Goal: Task Accomplishment & Management: Use online tool/utility

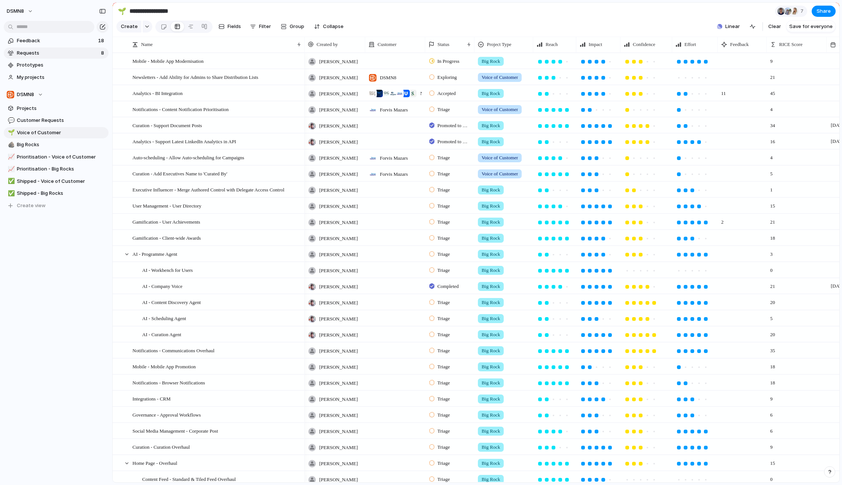
scroll to position [0, 56]
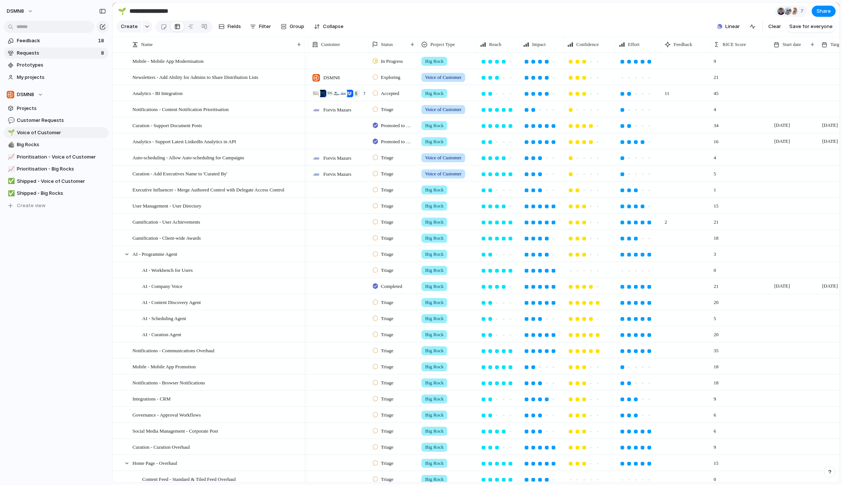
click at [55, 48] on link "Requests 8" at bounding box center [56, 53] width 105 height 11
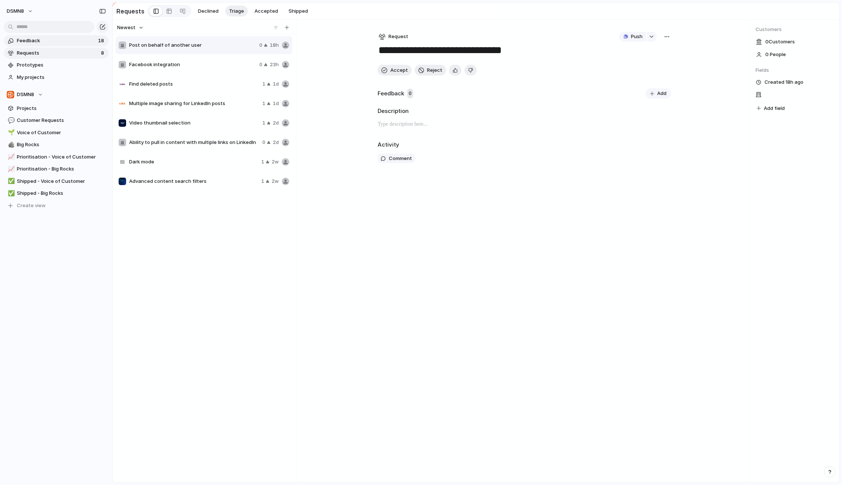
click at [53, 37] on span "Feedback" at bounding box center [56, 40] width 79 height 7
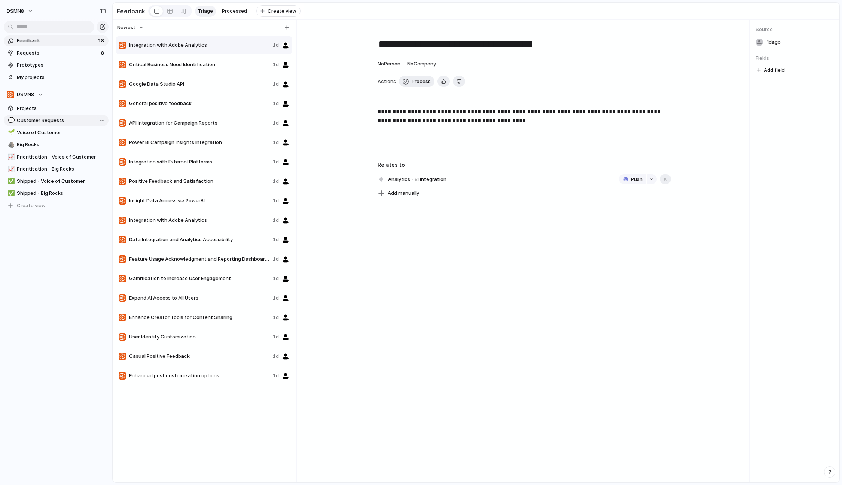
click at [53, 117] on span "Customer Requests" at bounding box center [61, 120] width 89 height 7
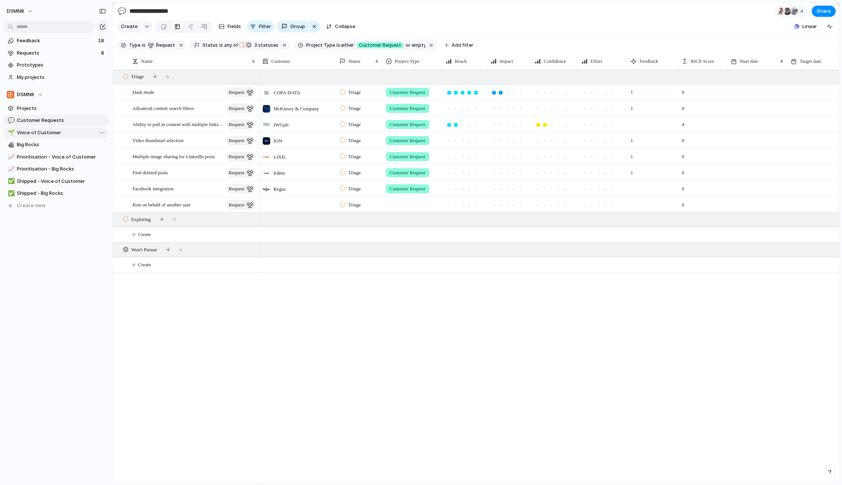
click at [49, 134] on span "Voice of Customer" at bounding box center [61, 132] width 89 height 7
type input "**********"
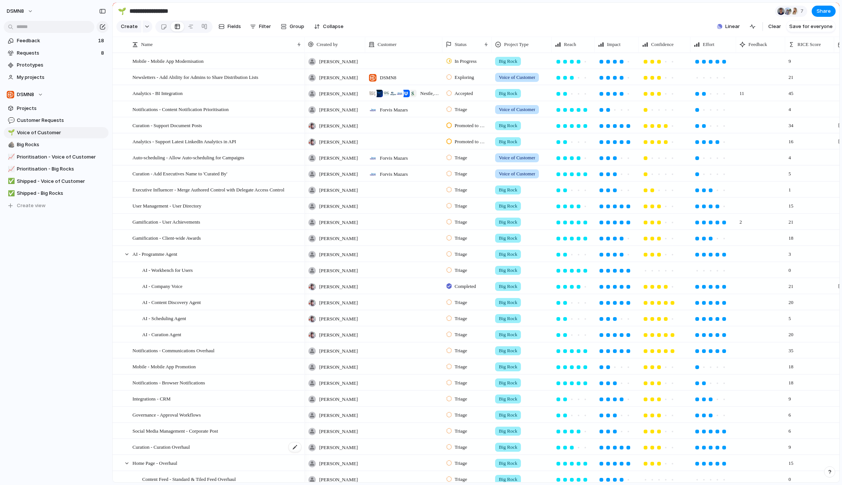
scroll to position [267, 0]
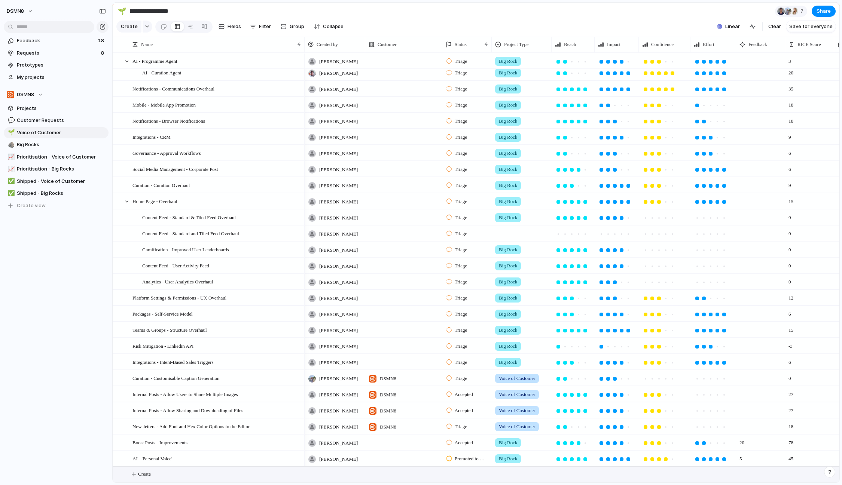
click at [147, 473] on span "Create" at bounding box center [144, 474] width 13 height 7
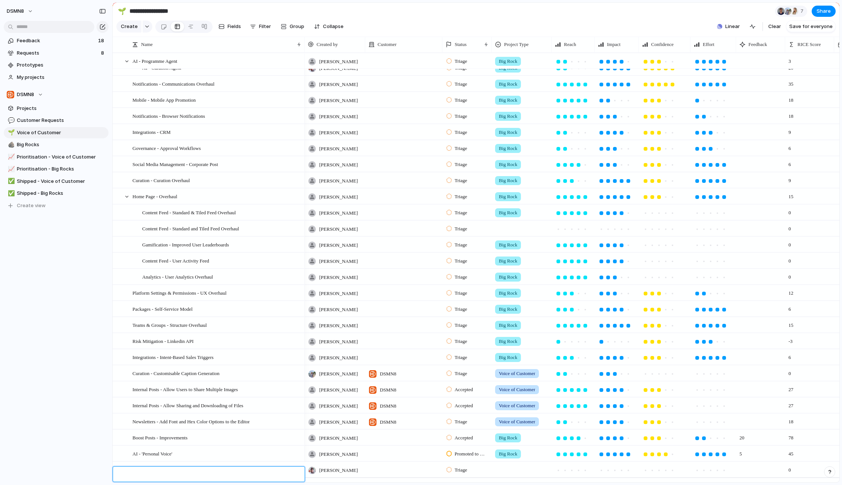
type textarea "**********"
click at [145, 473] on span "VivaEngage - Review supported content types for sharing" at bounding box center [188, 469] width 113 height 9
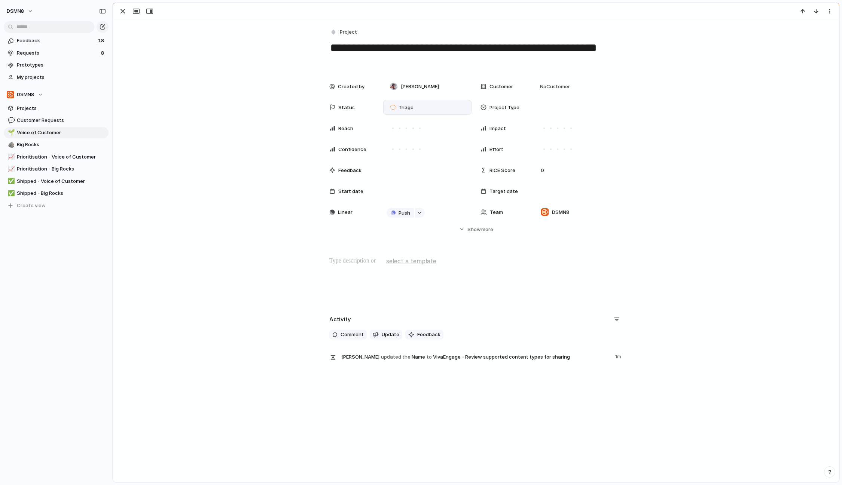
click at [415, 106] on div "Triage" at bounding box center [402, 107] width 33 height 10
click at [428, 140] on li "Triage" at bounding box center [424, 139] width 78 height 13
click at [564, 89] on span "No Customer" at bounding box center [554, 86] width 32 height 7
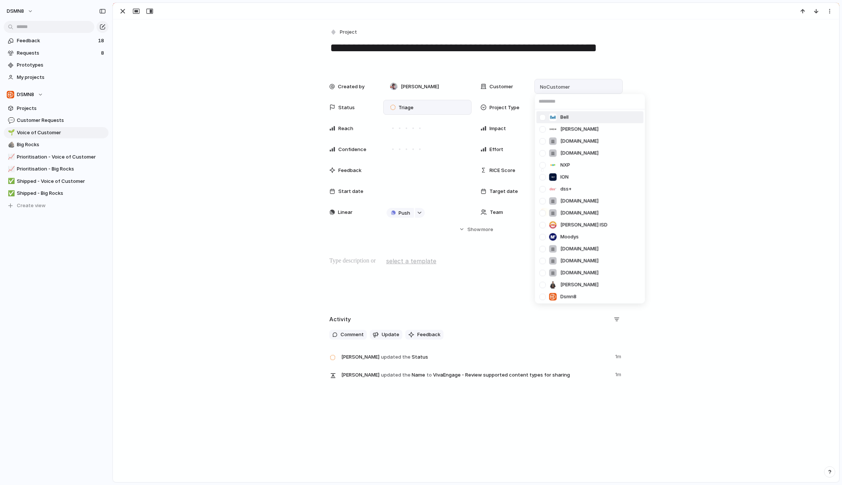
click at [662, 86] on div "[PERSON_NAME] [DOMAIN_NAME] [DOMAIN_NAME] NXP ION dss+ [DOMAIN_NAME] [DOMAIN_NA…" at bounding box center [421, 242] width 842 height 485
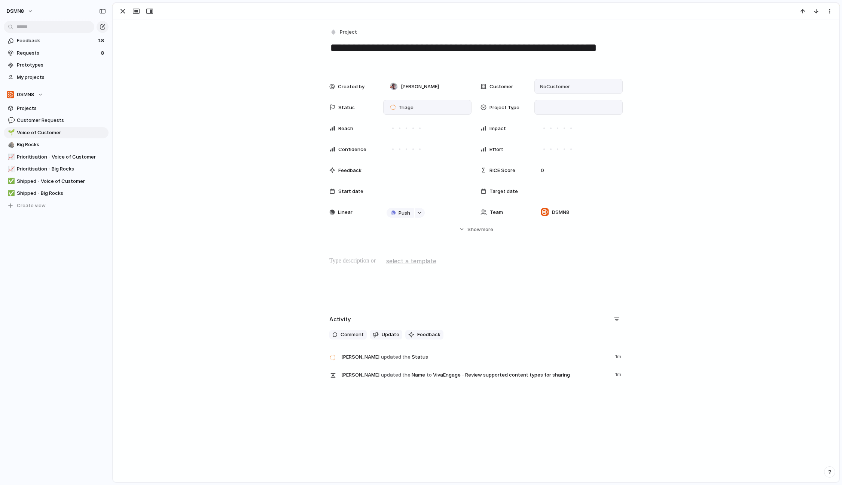
click at [550, 112] on div at bounding box center [578, 107] width 88 height 15
click at [561, 148] on span "Voice of Customer" at bounding box center [574, 146] width 44 height 7
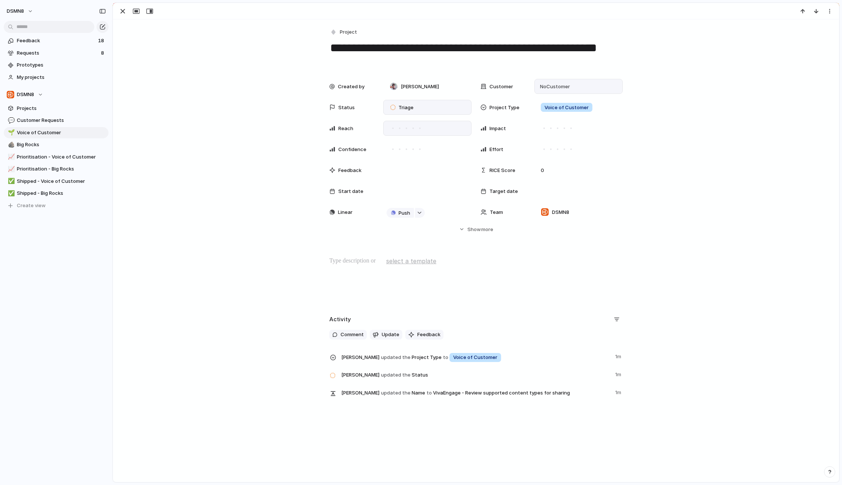
click at [419, 128] on div at bounding box center [419, 128] width 1 height 1
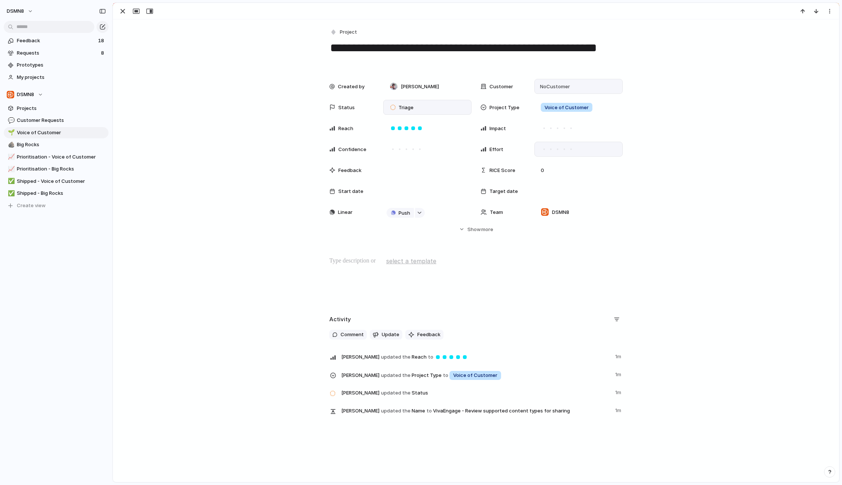
click at [548, 150] on div at bounding box center [550, 149] width 7 height 7
click at [560, 212] on span "DSMN8" at bounding box center [560, 212] width 17 height 7
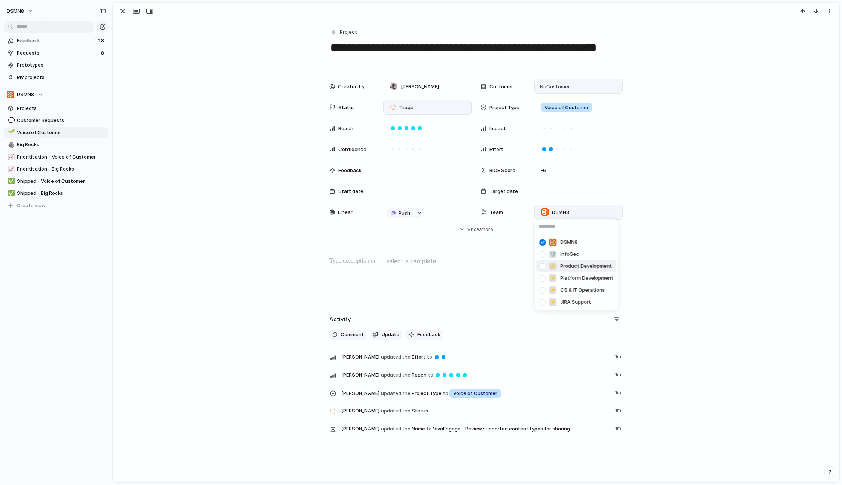
click at [580, 266] on span "Product Development" at bounding box center [586, 266] width 52 height 7
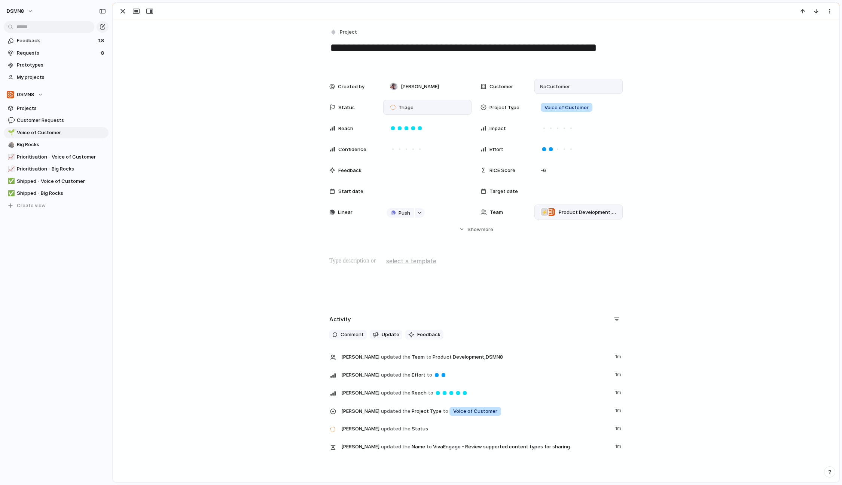
click at [569, 214] on span "Product Development , DSMN8" at bounding box center [587, 212] width 58 height 7
click at [568, 242] on span "DSMN8" at bounding box center [568, 242] width 17 height 7
click at [671, 254] on div "**********" at bounding box center [476, 239] width 726 height 440
click at [353, 262] on p at bounding box center [475, 261] width 293 height 9
click at [368, 261] on p at bounding box center [475, 261] width 293 height 9
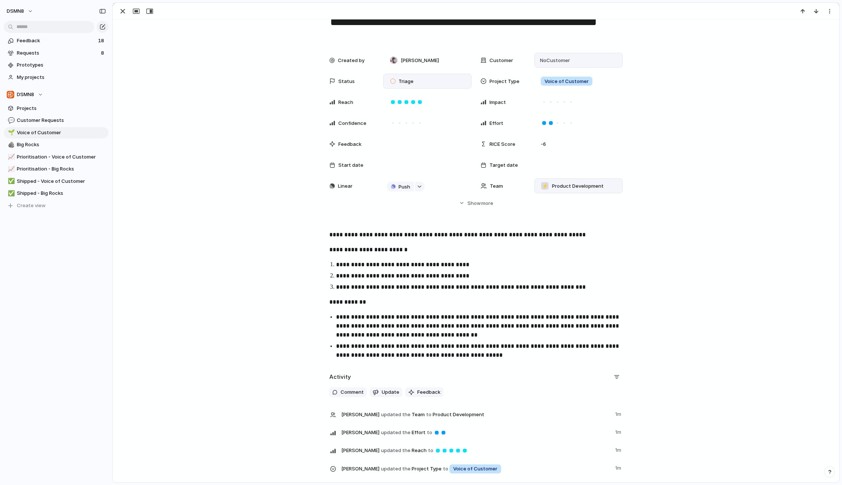
scroll to position [29, 0]
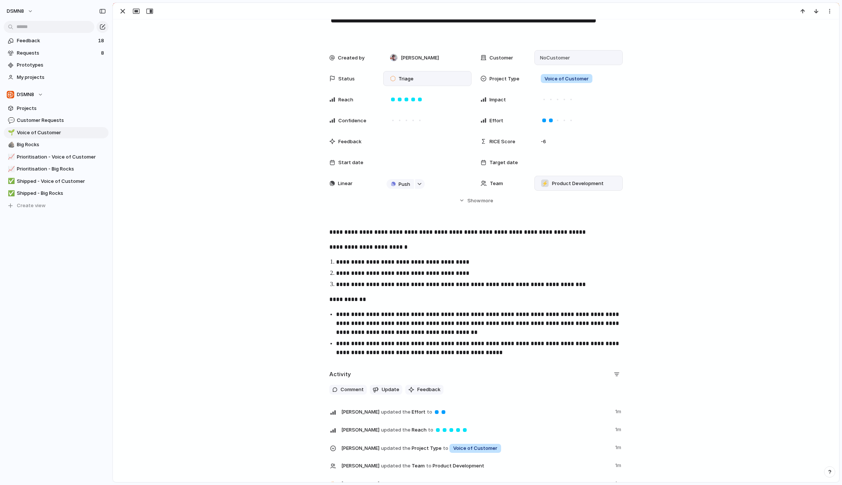
click at [381, 232] on p "**********" at bounding box center [475, 232] width 293 height 9
click at [400, 230] on p "**********" at bounding box center [475, 232] width 293 height 9
click at [417, 233] on p "**********" at bounding box center [475, 232] width 293 height 9
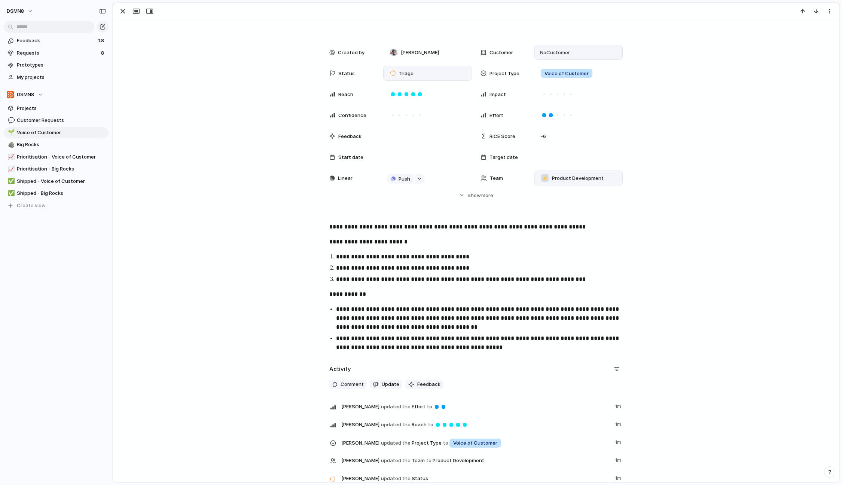
scroll to position [30, 0]
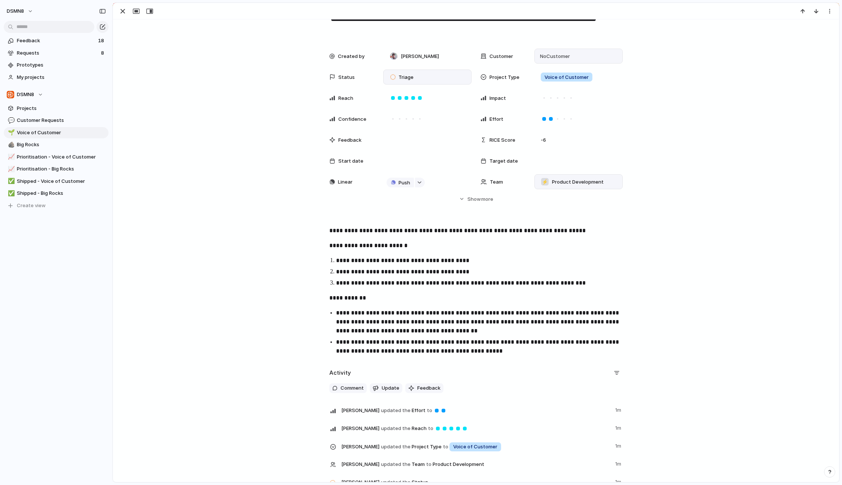
click at [588, 233] on p "**********" at bounding box center [475, 230] width 293 height 9
click at [578, 230] on p "**********" at bounding box center [475, 230] width 293 height 9
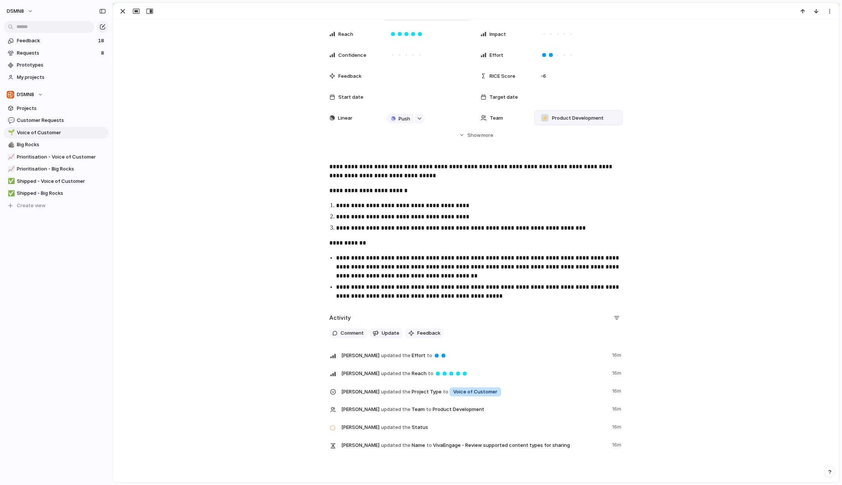
scroll to position [0, 0]
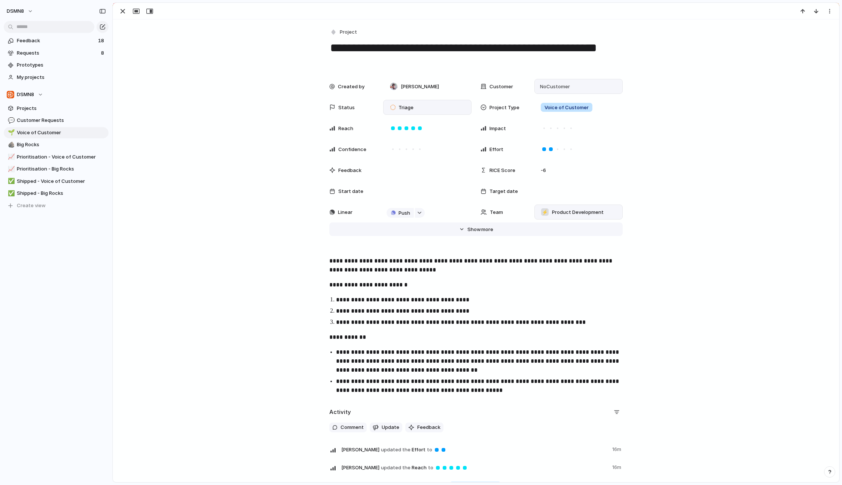
click at [474, 228] on span "Show" at bounding box center [473, 229] width 13 height 7
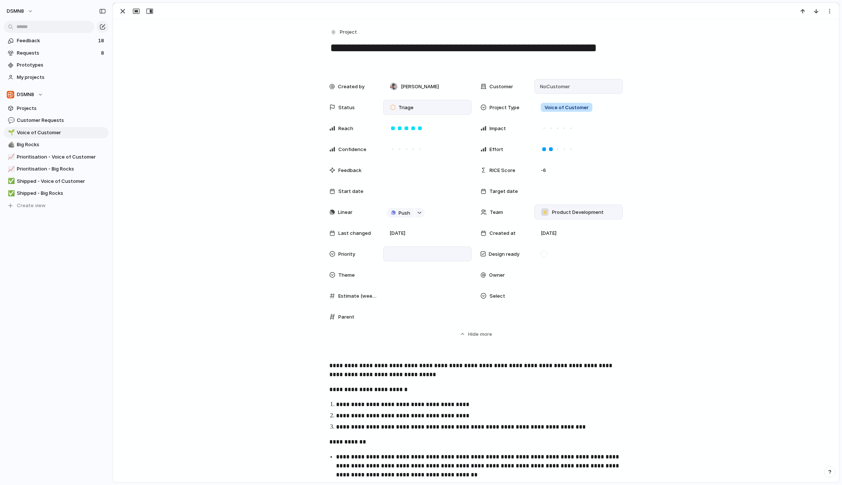
click at [403, 250] on div at bounding box center [427, 254] width 82 height 8
click at [673, 304] on div "Urgent High Medium Low No Priority" at bounding box center [421, 242] width 842 height 485
click at [542, 257] on div at bounding box center [544, 254] width 6 height 6
click at [546, 275] on div at bounding box center [579, 275] width 82 height 8
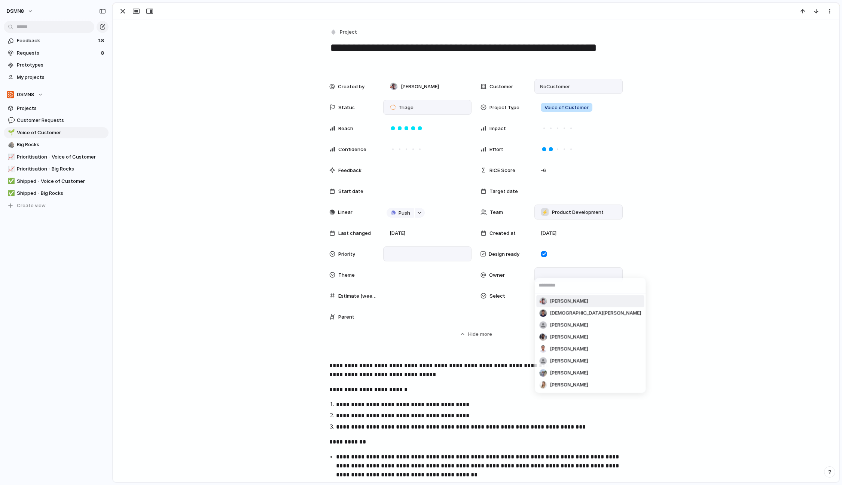
click at [574, 304] on span "[PERSON_NAME]" at bounding box center [569, 301] width 38 height 7
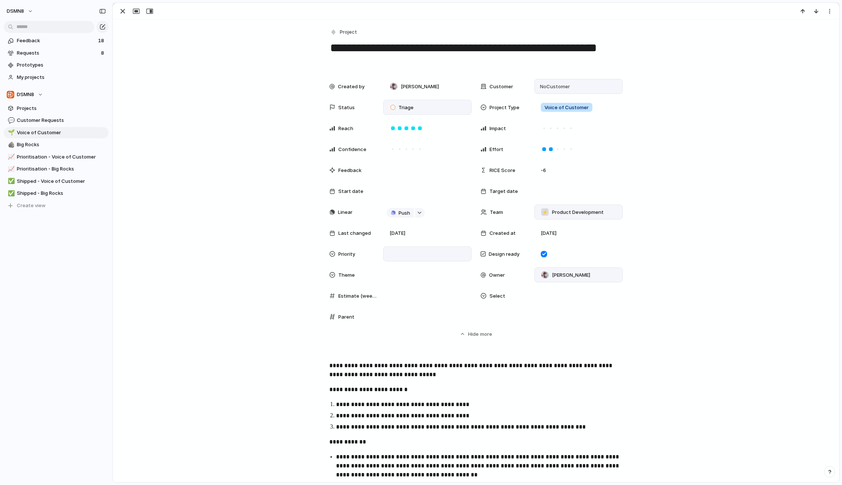
click at [368, 276] on div "Theme" at bounding box center [353, 275] width 48 height 7
click at [576, 312] on div "🌱 Experiment 🔮 Magic 🔨 Infrastructure 🚀 Scale New Revenue Retention" at bounding box center [421, 242] width 842 height 485
click at [487, 300] on div "Select" at bounding box center [551, 295] width 142 height 15
click at [656, 311] on div "Type to add a value" at bounding box center [421, 242] width 842 height 485
click at [482, 333] on span "more" at bounding box center [486, 334] width 12 height 7
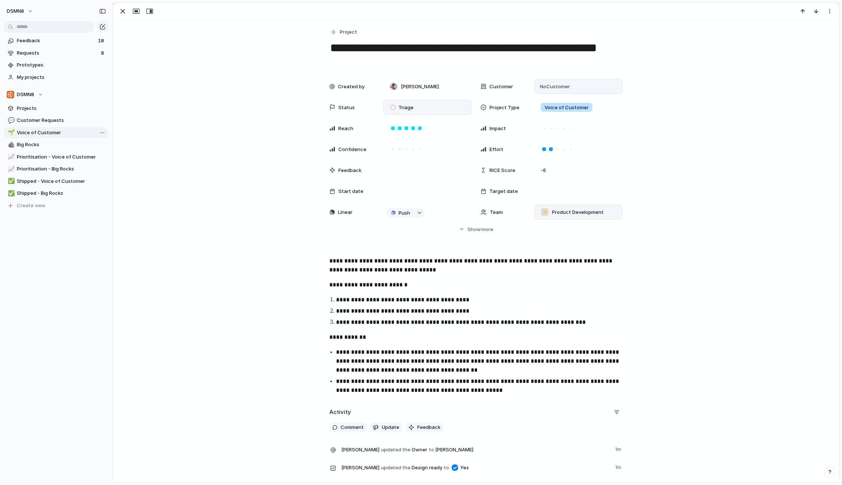
click at [50, 132] on span "Voice of Customer" at bounding box center [61, 132] width 89 height 7
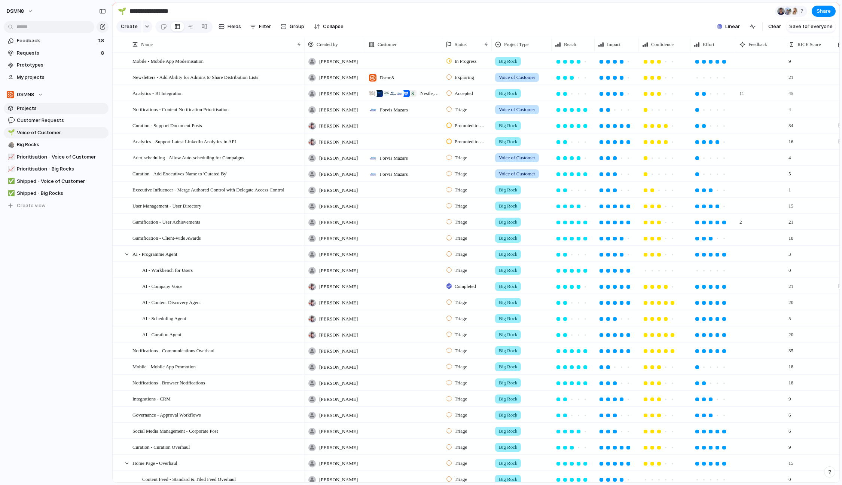
click at [39, 111] on span "Projects" at bounding box center [61, 108] width 89 height 7
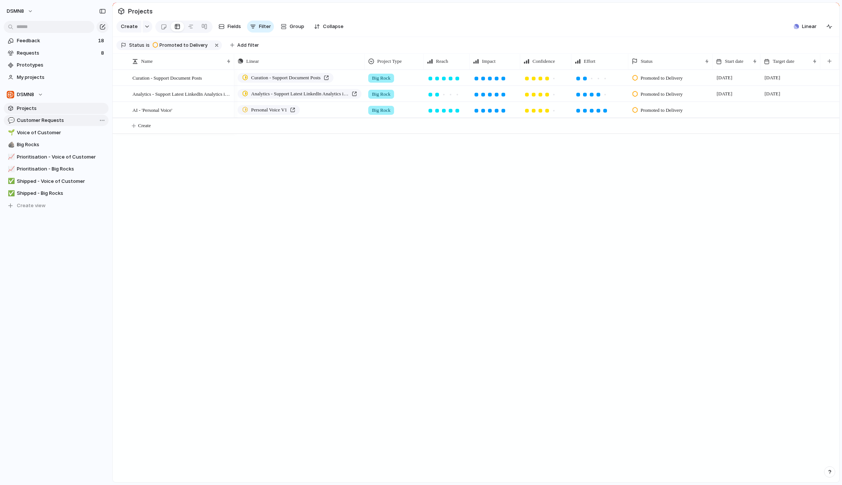
click at [40, 120] on span "Customer Requests" at bounding box center [61, 120] width 89 height 7
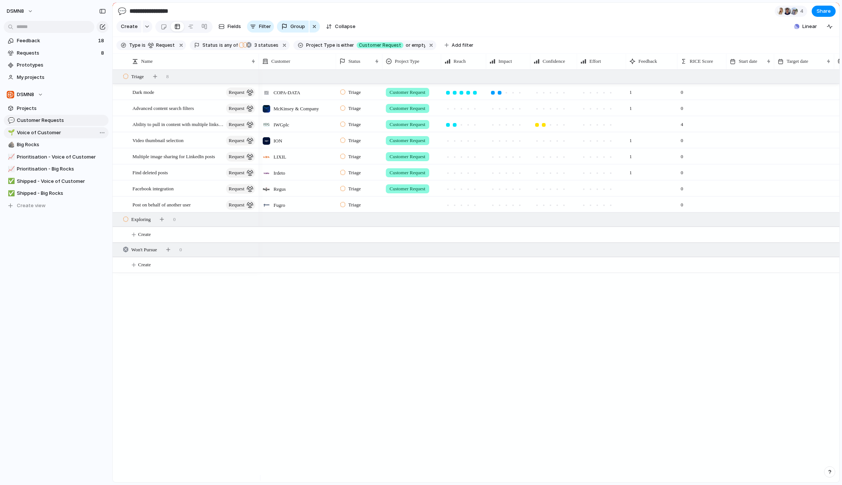
click at [40, 131] on span "Voice of Customer" at bounding box center [61, 132] width 89 height 7
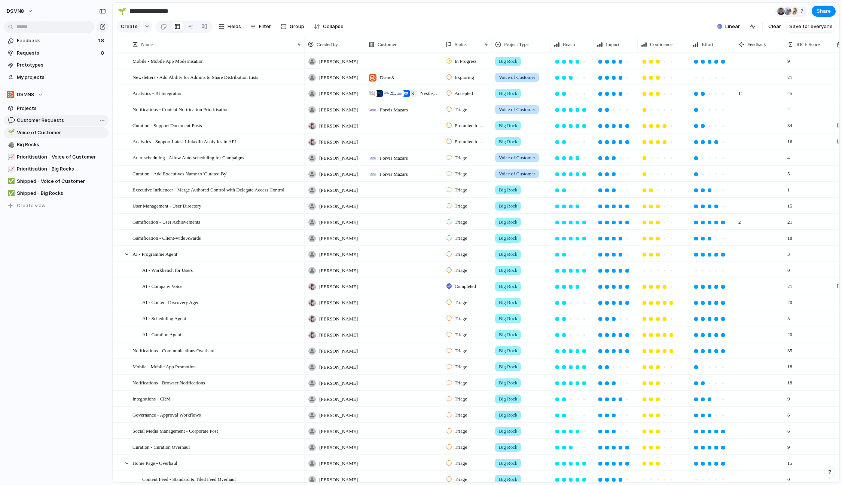
click at [40, 119] on span "Customer Requests" at bounding box center [61, 120] width 89 height 7
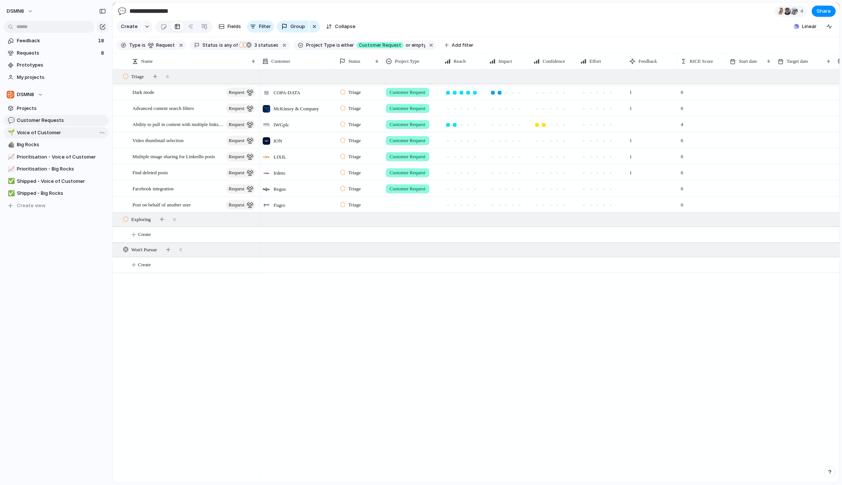
click at [40, 130] on span "Voice of Customer" at bounding box center [61, 132] width 89 height 7
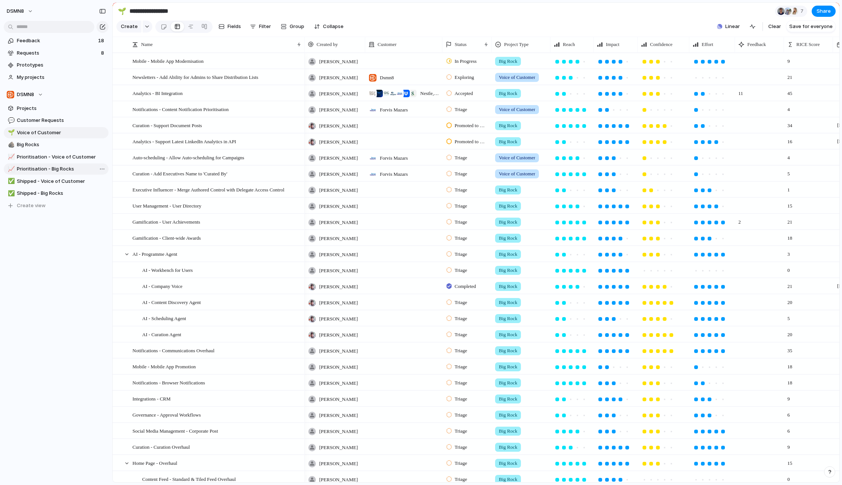
click at [58, 174] on link "📈 Prioritisation - Big Rocks" at bounding box center [56, 168] width 105 height 11
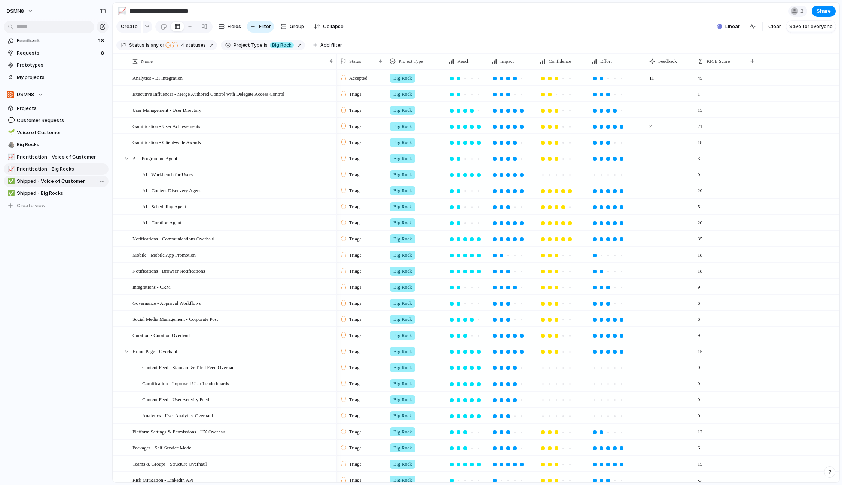
click at [47, 176] on link "✅ Shipped - Voice of Customer" at bounding box center [56, 181] width 105 height 11
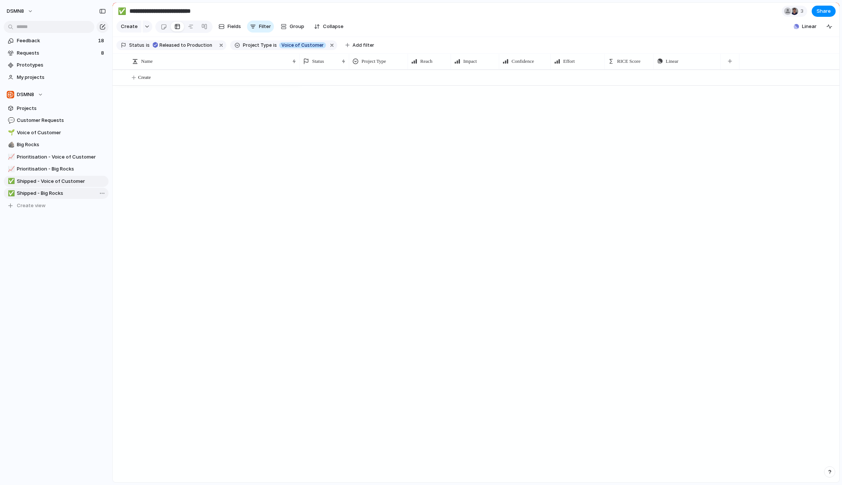
click at [48, 191] on span "Shipped - Big Rocks" at bounding box center [61, 193] width 89 height 7
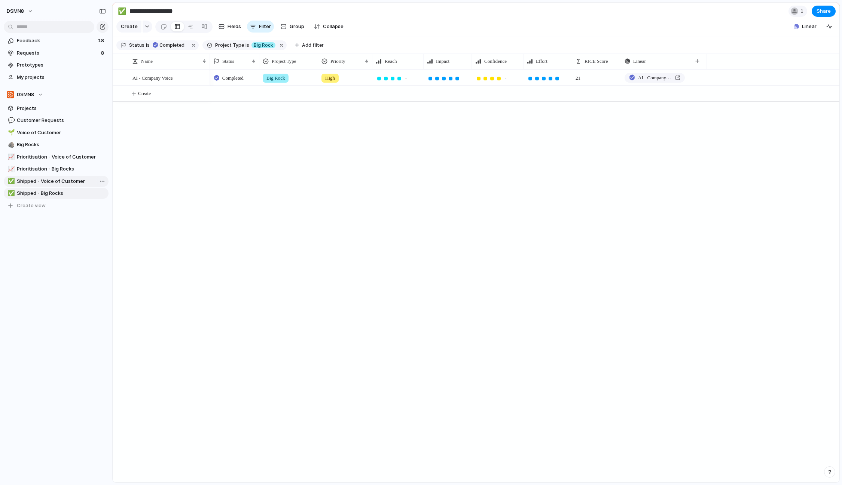
click at [52, 180] on span "Shipped - Voice of Customer" at bounding box center [61, 181] width 89 height 7
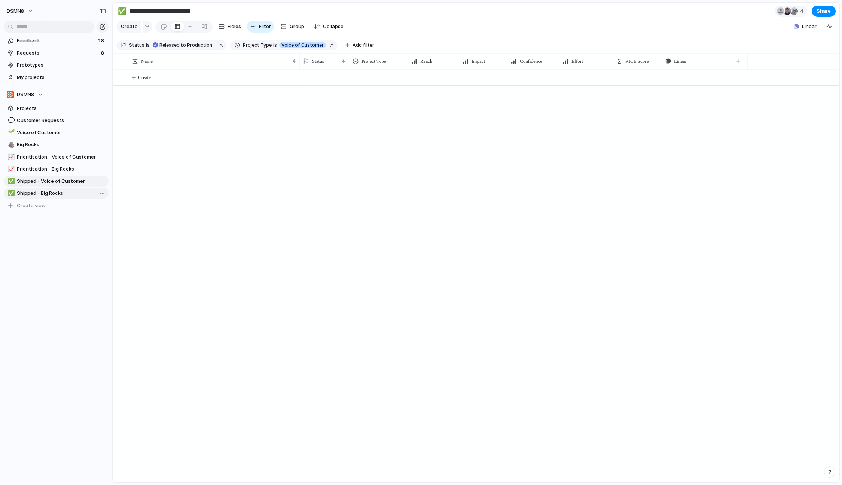
click at [47, 192] on span "Shipped - Big Rocks" at bounding box center [61, 193] width 89 height 7
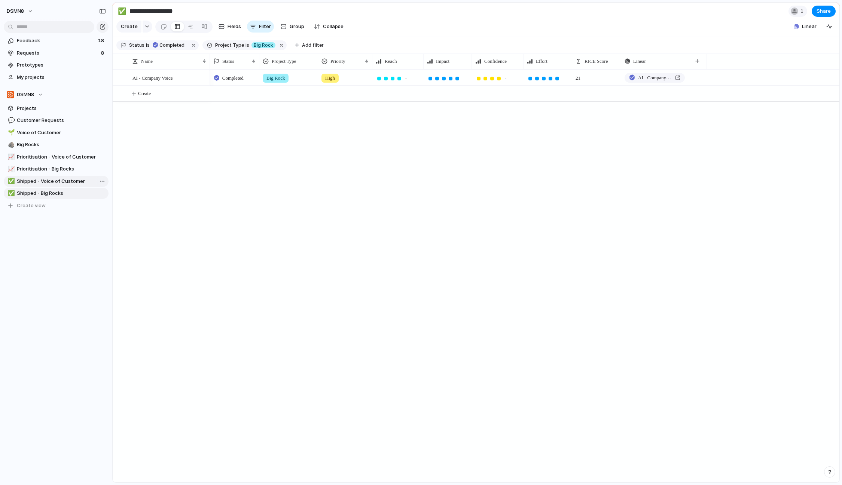
click at [48, 176] on link "✅ Shipped - Voice of Customer" at bounding box center [56, 181] width 105 height 11
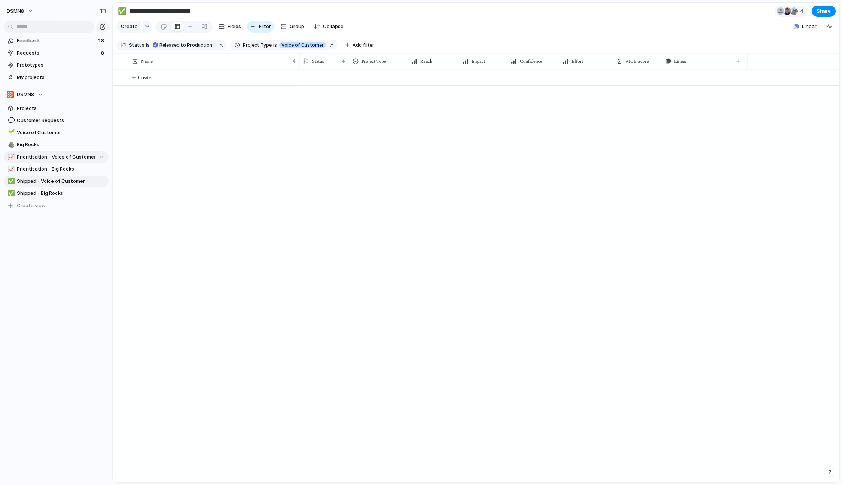
click at [44, 159] on span "Prioritisation - Voice of Customer" at bounding box center [61, 156] width 89 height 7
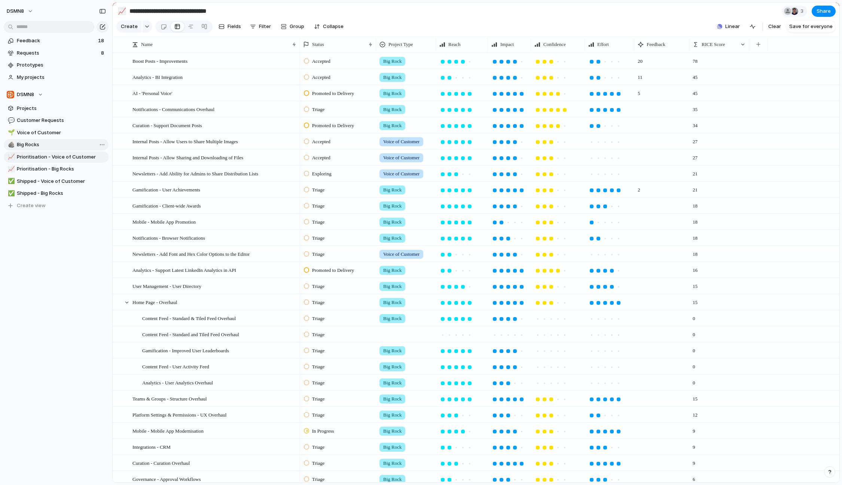
click at [41, 146] on span "Big Rocks" at bounding box center [61, 144] width 89 height 7
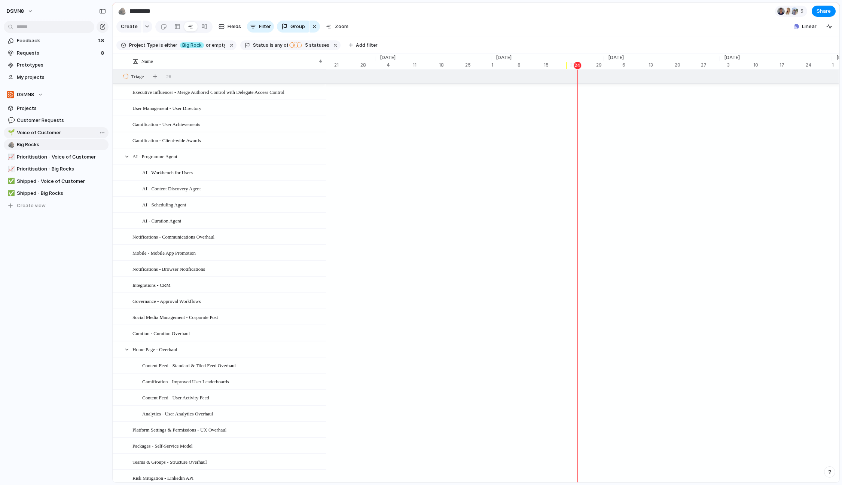
click at [30, 132] on span "Voice of Customer" at bounding box center [61, 132] width 89 height 7
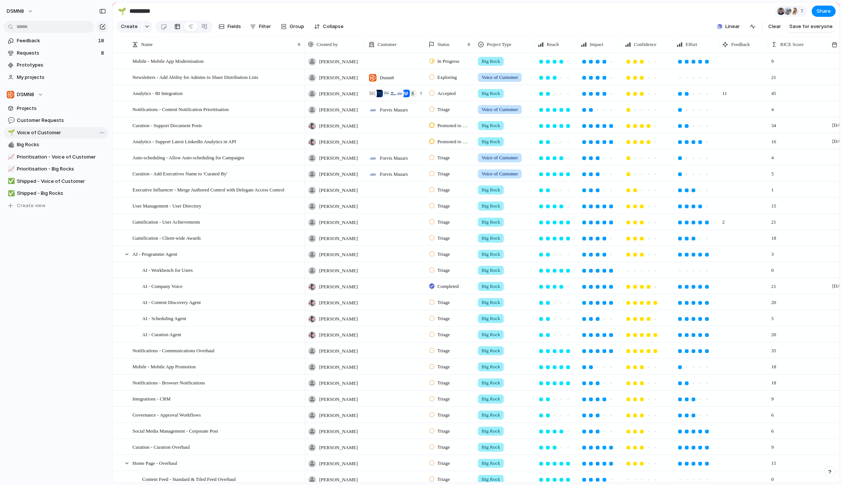
type input "**********"
click at [285, 30] on div "button" at bounding box center [284, 27] width 6 height 6
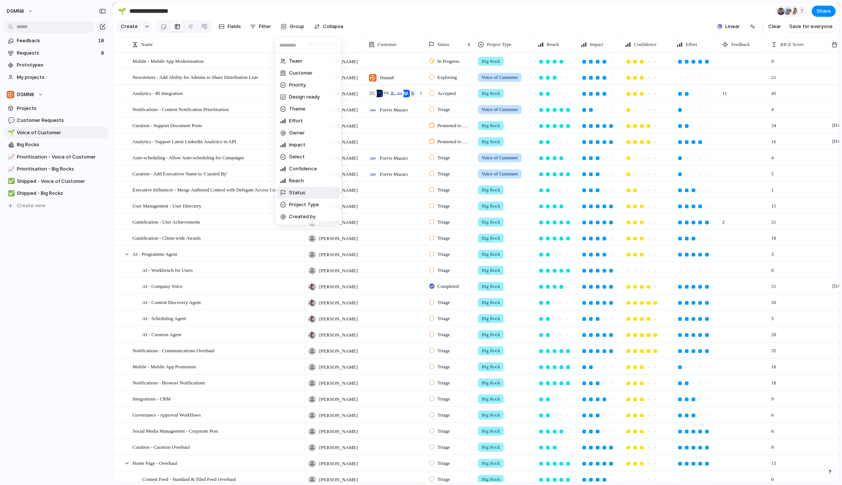
click at [314, 188] on li "Status" at bounding box center [308, 193] width 62 height 12
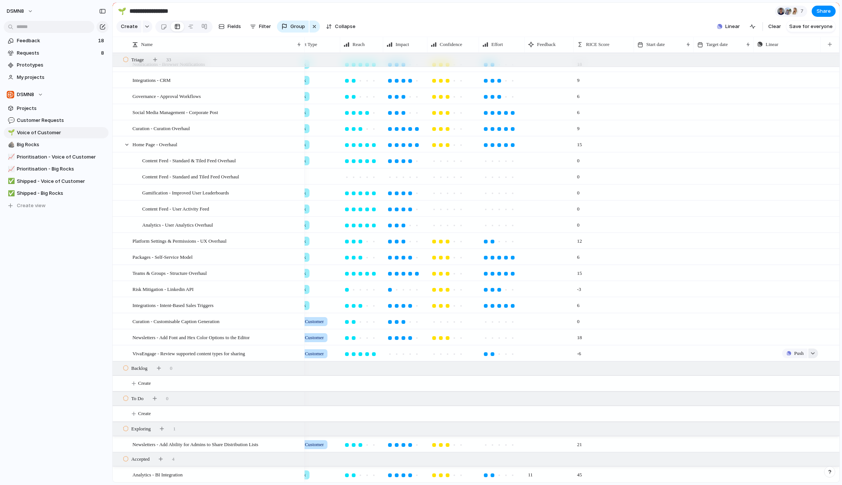
click at [814, 355] on div "button" at bounding box center [812, 353] width 5 height 3
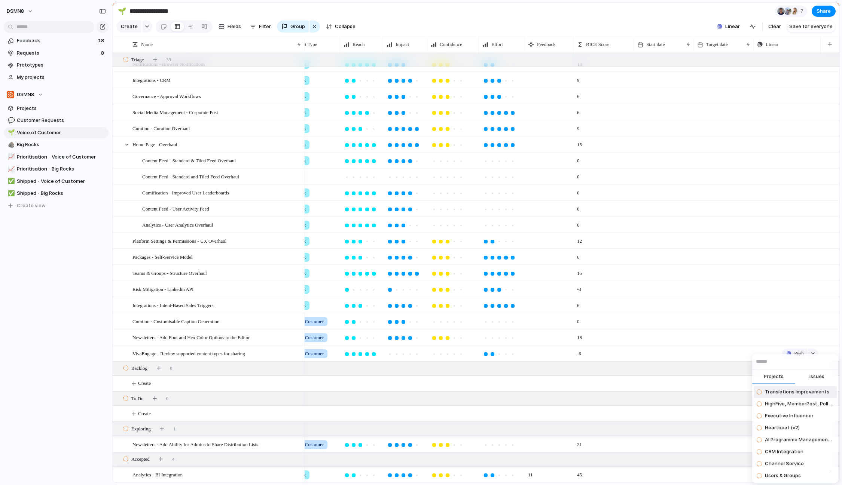
click at [685, 362] on div "Projects Issues Translations Improvements HighFive, MemberPost, Poll Refactor E…" at bounding box center [421, 242] width 842 height 485
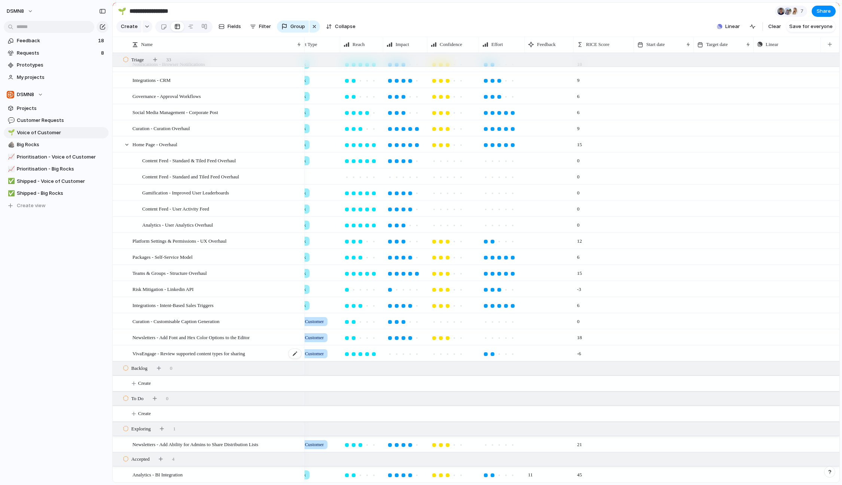
click at [244, 358] on span "VivaEngage - Review supported content types for sharing" at bounding box center [188, 353] width 113 height 9
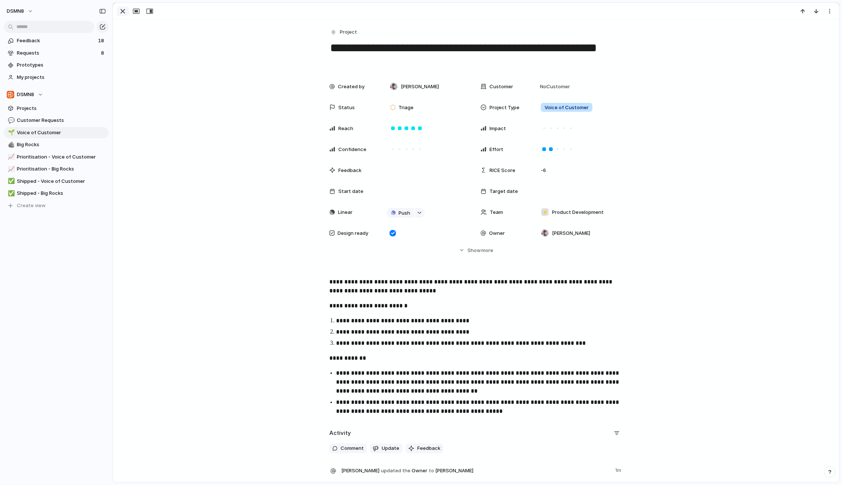
click at [120, 13] on div "button" at bounding box center [122, 11] width 9 height 9
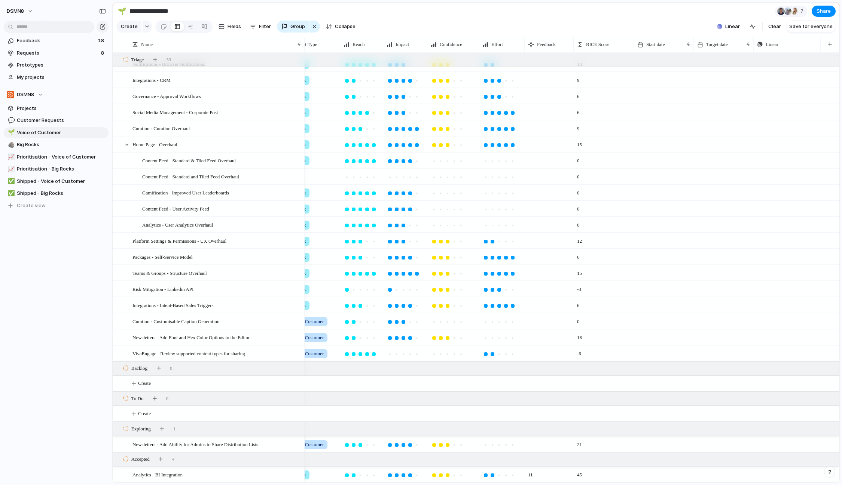
click at [436, 126] on div at bounding box center [453, 128] width 51 height 15
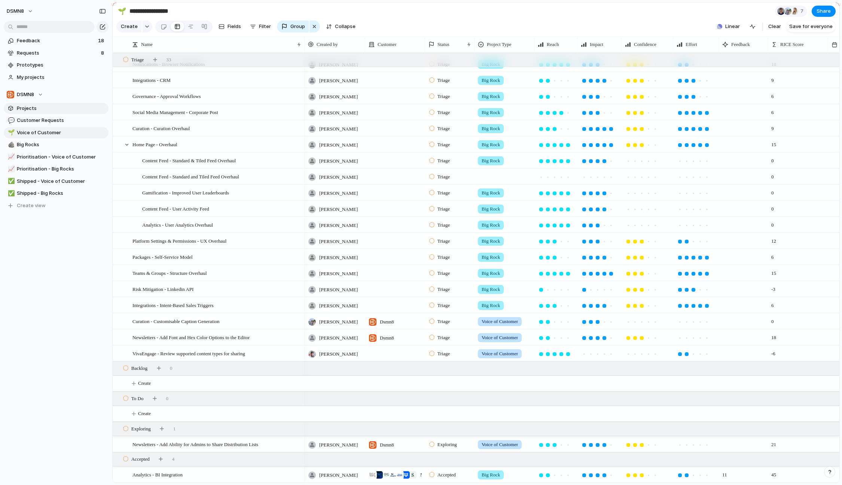
click at [68, 107] on span "Projects" at bounding box center [61, 108] width 89 height 7
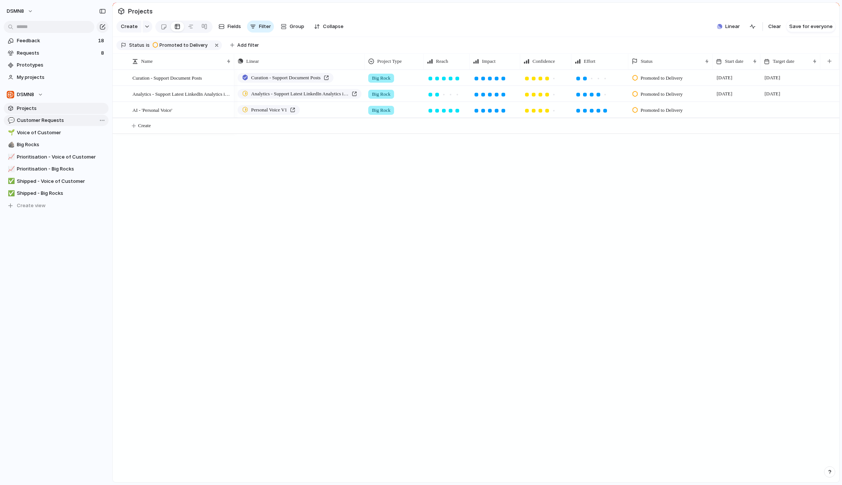
click at [59, 118] on span "Customer Requests" at bounding box center [61, 120] width 89 height 7
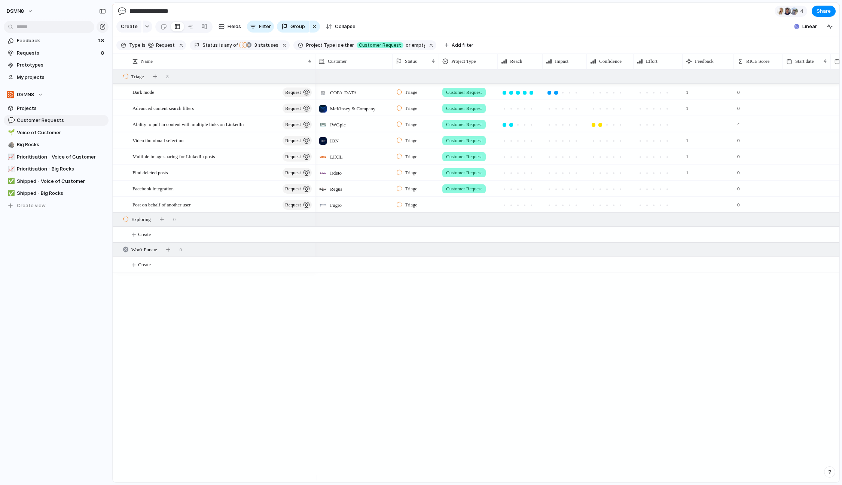
drag, startPoint x: 258, startPoint y: 67, endPoint x: 314, endPoint y: 67, distance: 56.1
click at [314, 67] on div at bounding box center [315, 61] width 4 height 16
click at [35, 132] on span "Voice of Customer" at bounding box center [61, 132] width 89 height 7
type input "**********"
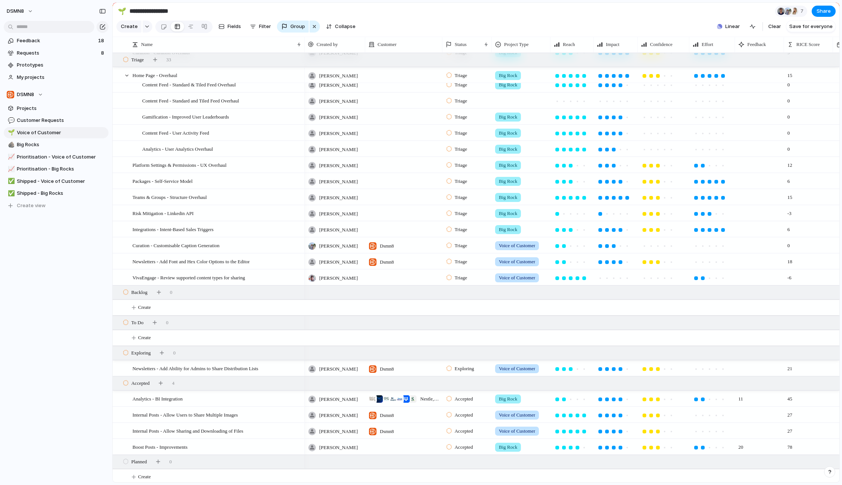
scroll to position [312, 0]
click at [479, 282] on div "Triage" at bounding box center [467, 276] width 49 height 13
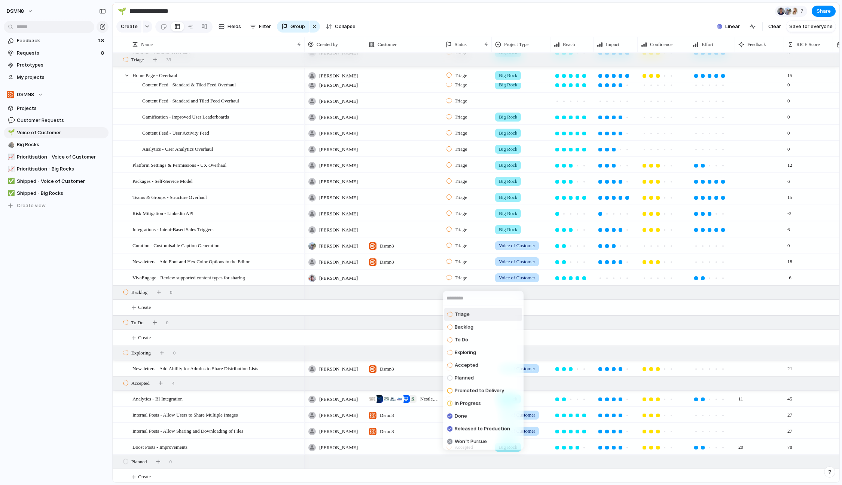
click at [469, 283] on div "Triage Backlog To Do Exploring Accepted Planned Promoted to Delivery In Progres…" at bounding box center [421, 242] width 842 height 485
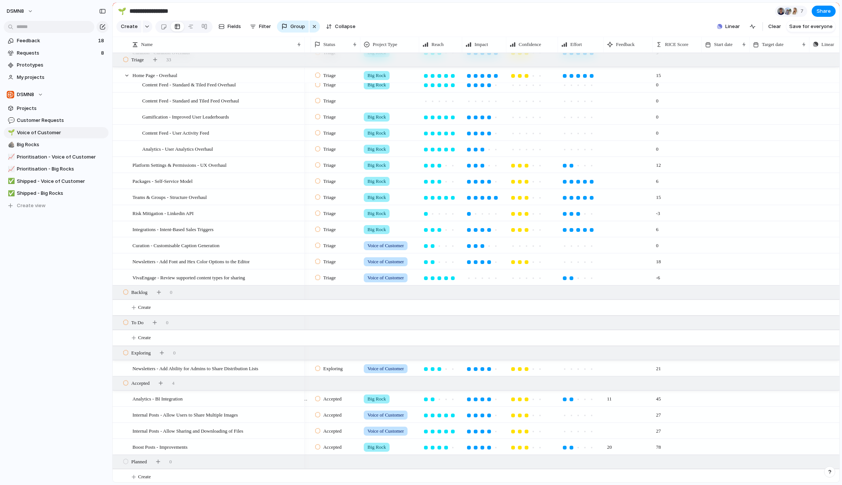
scroll to position [0, 0]
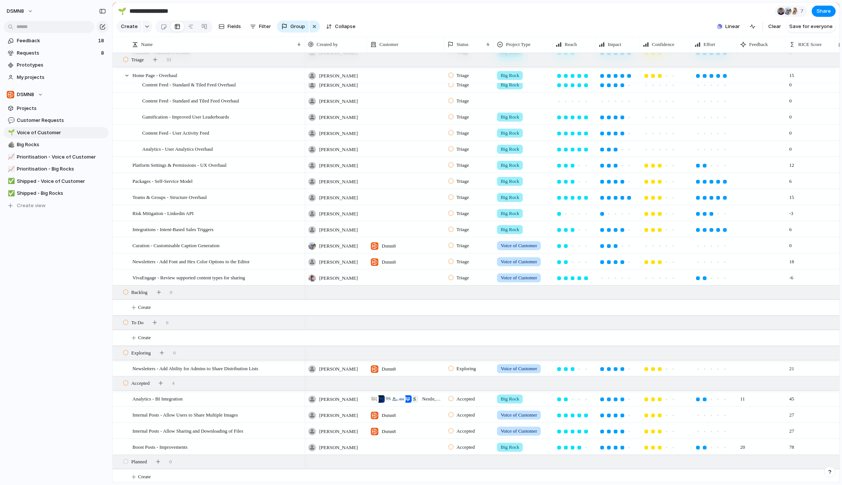
click at [367, 52] on div at bounding box center [367, 45] width 4 height 16
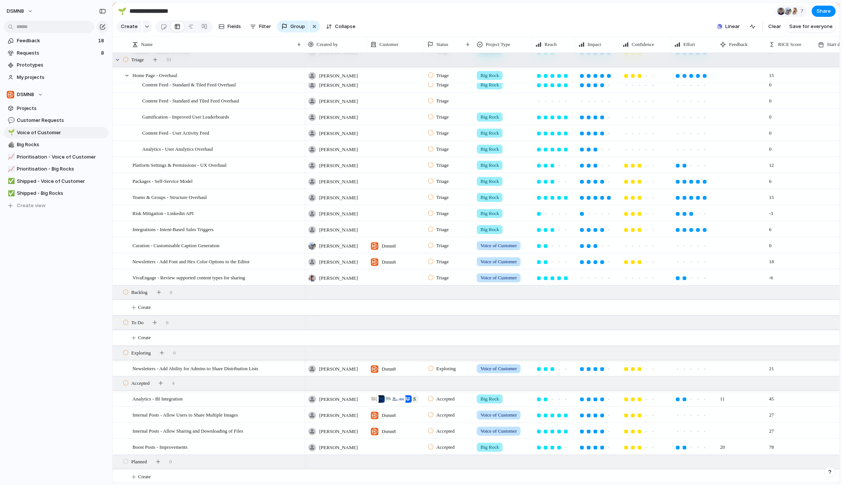
drag, startPoint x: 445, startPoint y: 47, endPoint x: 425, endPoint y: 64, distance: 26.1
click at [425, 64] on div "Name Created by Customer Status Project Type Reach Impact Confidence Effort Fee…" at bounding box center [476, 260] width 726 height 446
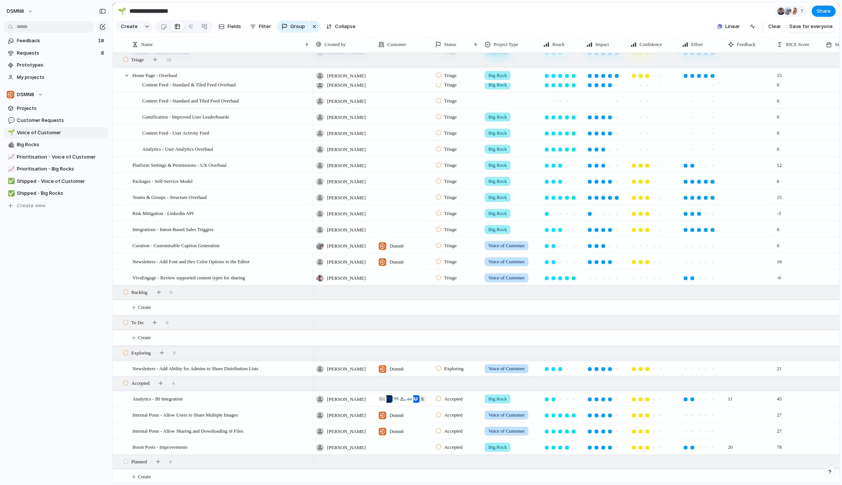
drag, startPoint x: 303, startPoint y: 49, endPoint x: 339, endPoint y: 239, distance: 194.1
click at [312, 64] on div "Name Created by Customer Status Project Type Reach Impact Confidence Effort Fee…" at bounding box center [476, 260] width 726 height 446
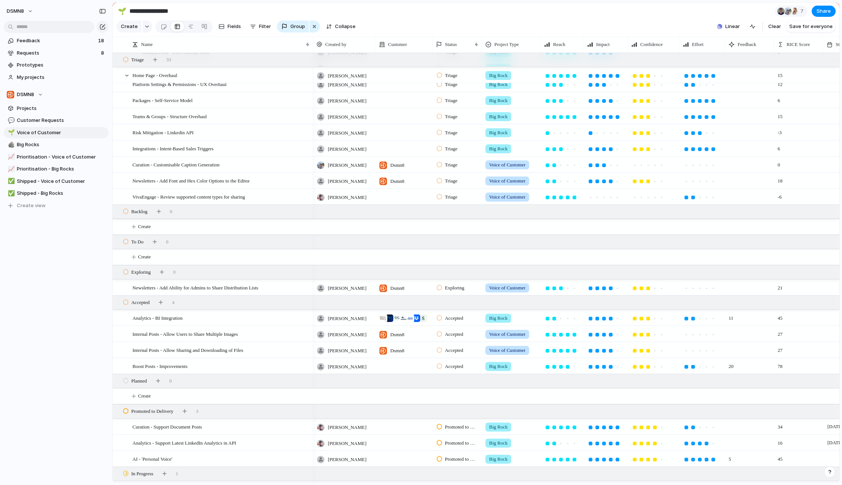
scroll to position [210, 0]
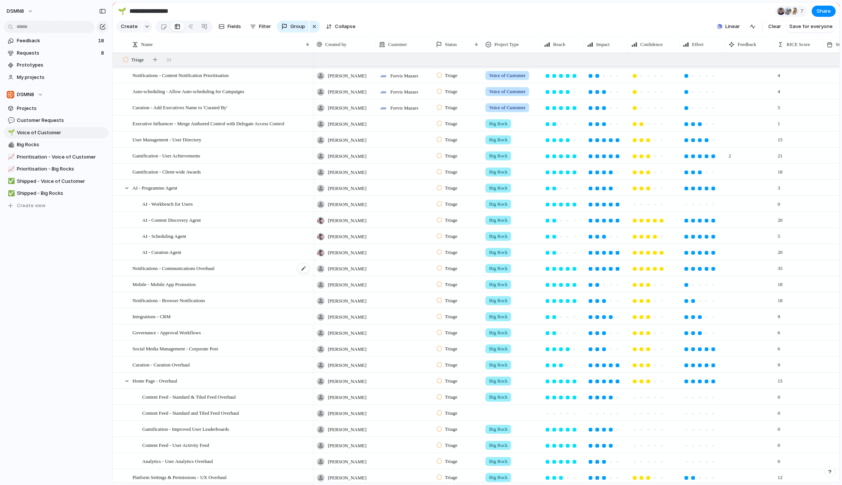
click at [238, 276] on div "Notifications - Communications Overhaul" at bounding box center [221, 268] width 178 height 15
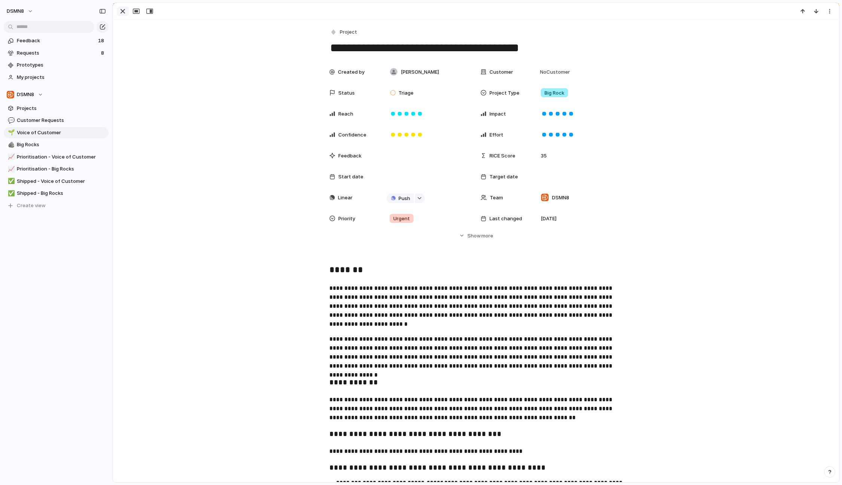
click at [122, 13] on div "button" at bounding box center [122, 11] width 9 height 9
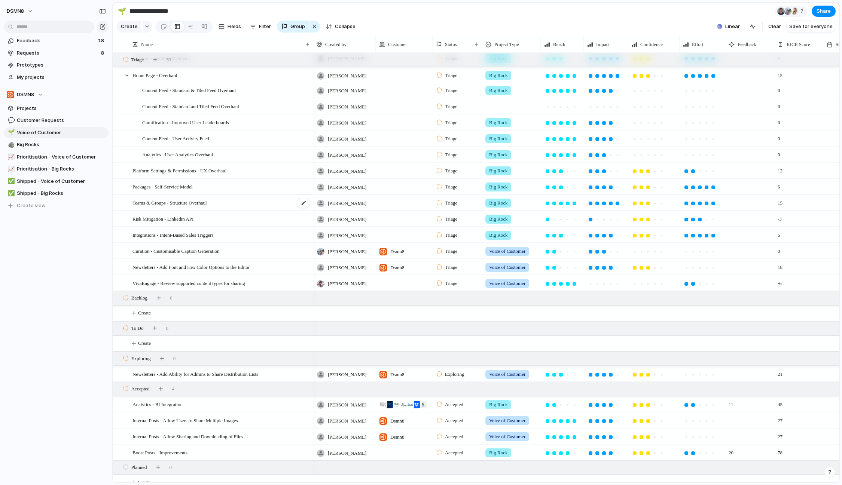
click at [225, 207] on div "Teams & Groups - Structure Overhaul" at bounding box center [221, 202] width 178 height 15
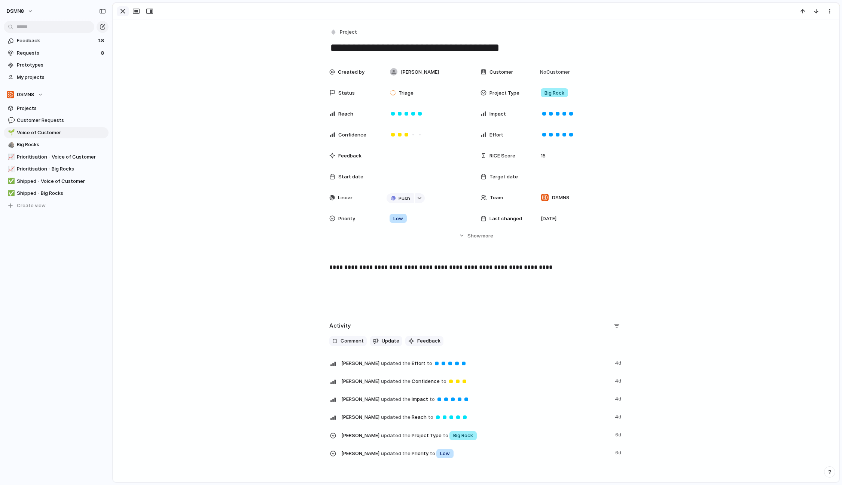
click at [121, 15] on div "button" at bounding box center [122, 11] width 9 height 9
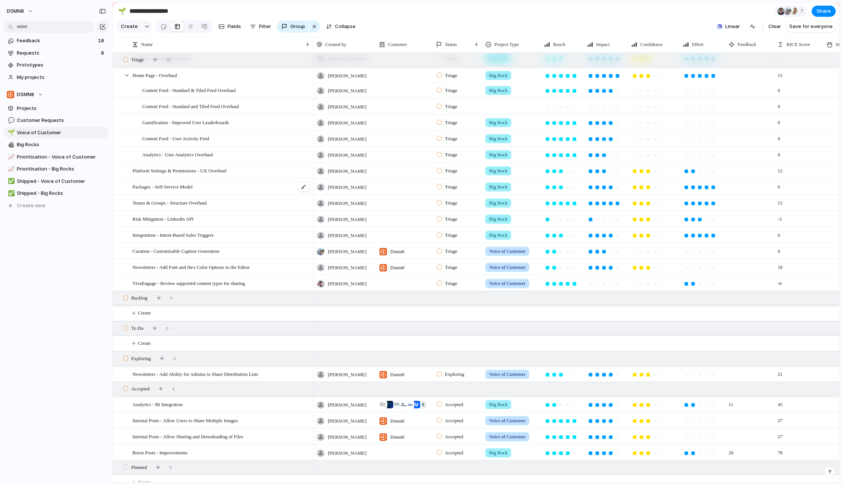
click at [189, 191] on span "Packages - Self-Service Model" at bounding box center [162, 186] width 60 height 9
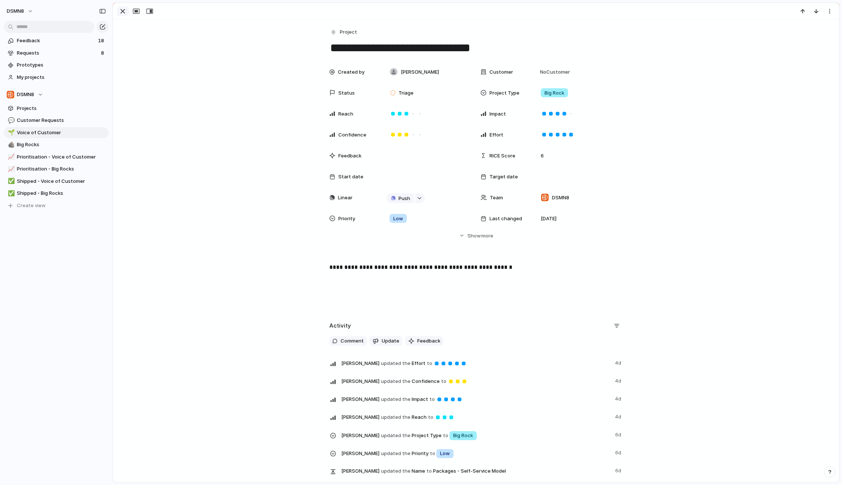
click at [122, 8] on div "button" at bounding box center [122, 11] width 9 height 9
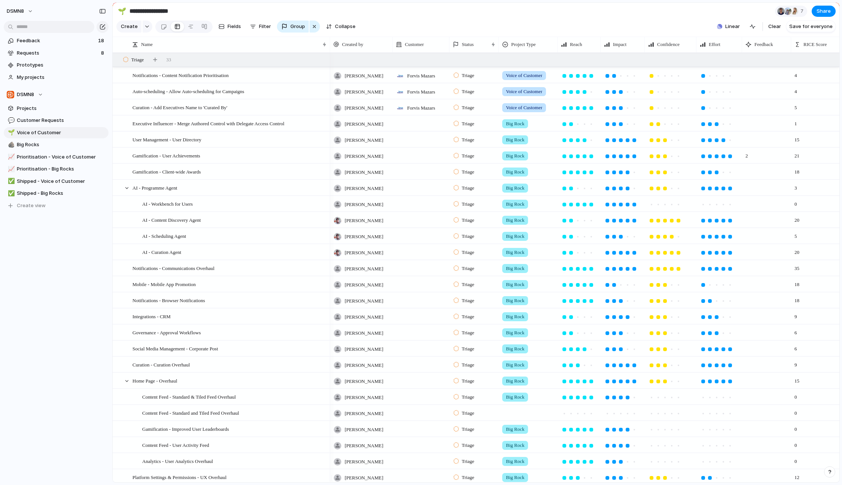
drag, startPoint x: 312, startPoint y: 51, endPoint x: 329, endPoint y: 55, distance: 17.3
click at [329, 52] on div at bounding box center [330, 45] width 4 height 16
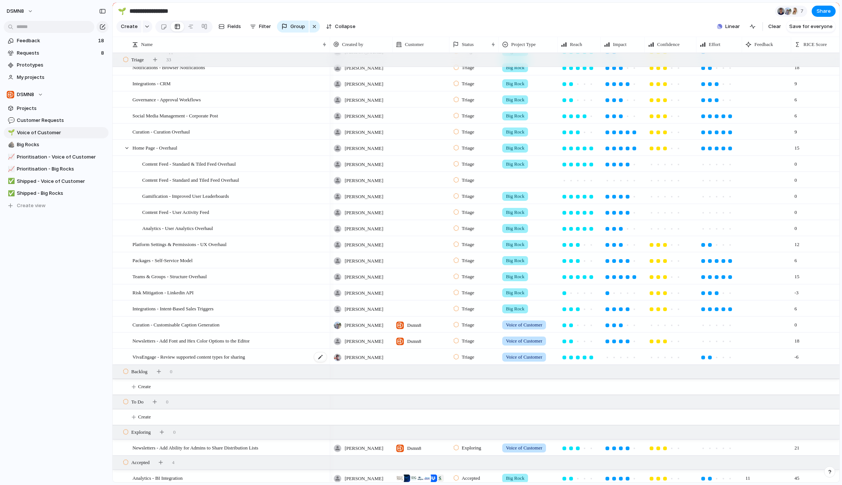
click at [235, 361] on span "VivaEngage - Review supported content types for sharing" at bounding box center [188, 356] width 113 height 9
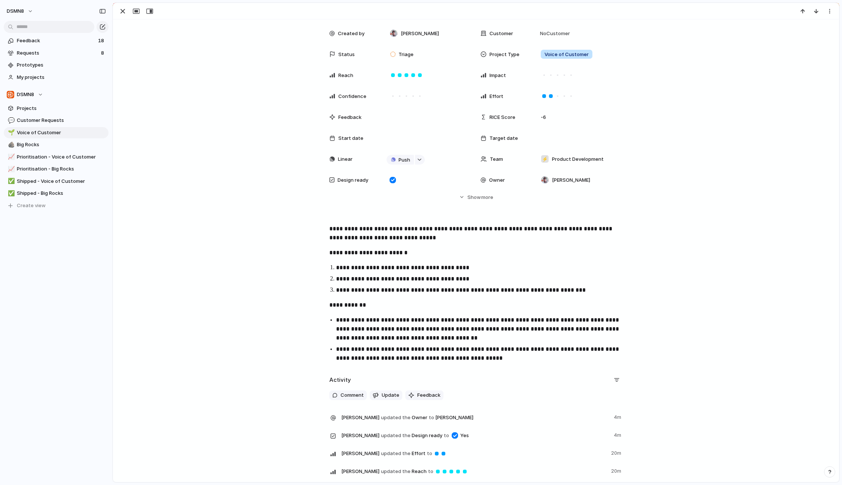
click at [329, 233] on p "**********" at bounding box center [475, 233] width 293 height 18
click at [123, 15] on div "button" at bounding box center [122, 11] width 9 height 9
